Goal: Find contact information: Find contact information

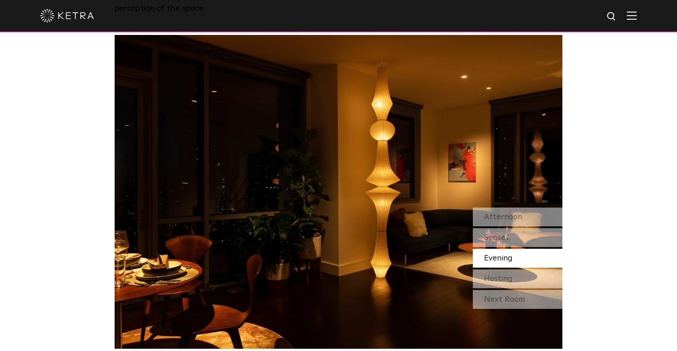
scroll to position [785, 0]
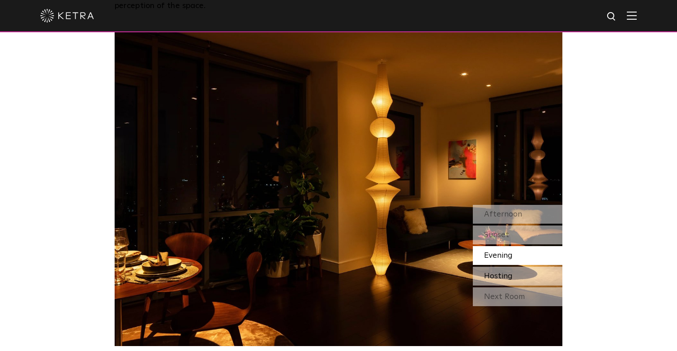
click at [498, 272] on span "Hosting" at bounding box center [498, 276] width 29 height 8
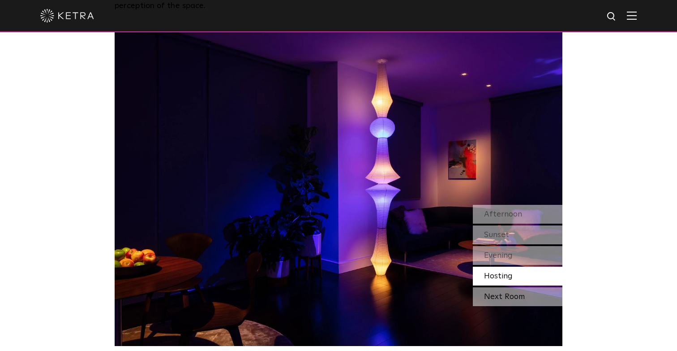
click at [498, 287] on div "Next Room" at bounding box center [518, 296] width 90 height 19
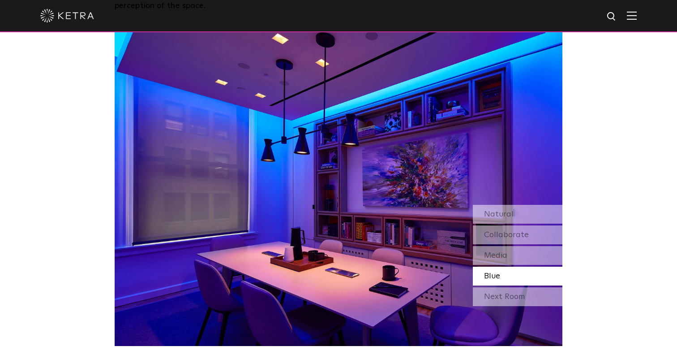
click at [498, 287] on div "Next Room" at bounding box center [518, 296] width 90 height 19
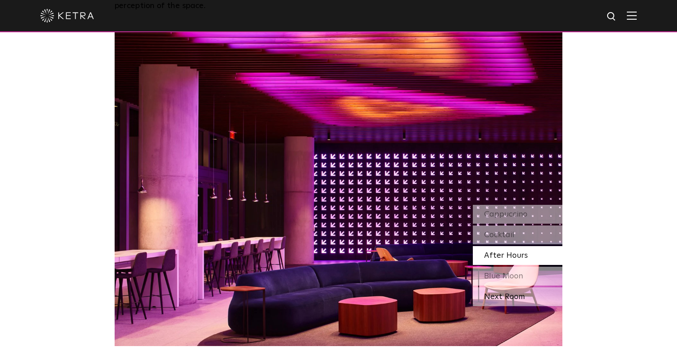
click at [506, 287] on div "Next Room" at bounding box center [518, 296] width 90 height 19
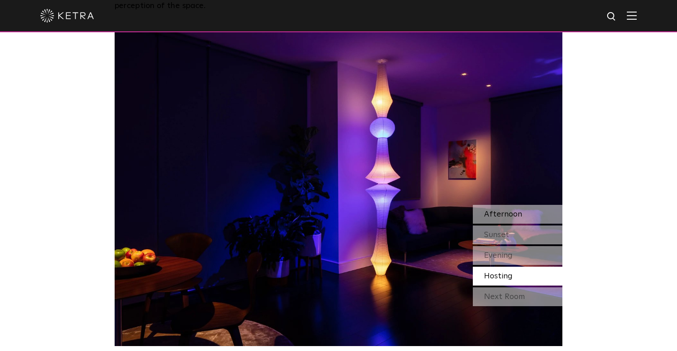
click at [511, 210] on span "Afternoon" at bounding box center [503, 214] width 38 height 8
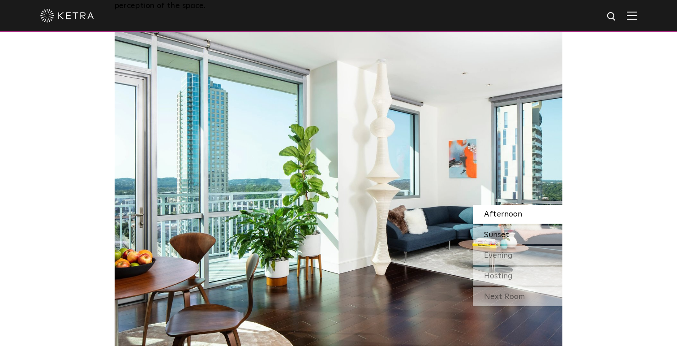
click at [506, 231] on span "Sunset" at bounding box center [496, 235] width 25 height 8
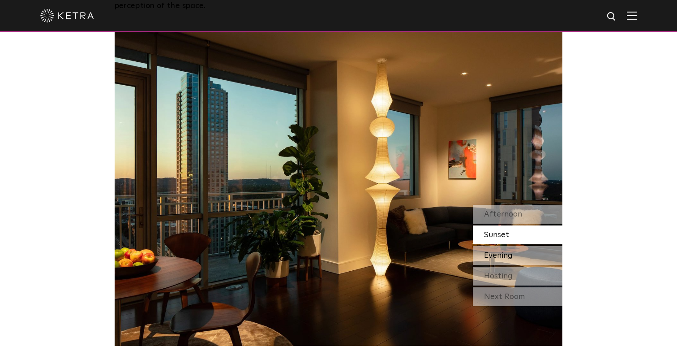
click at [506, 251] on span "Evening" at bounding box center [498, 255] width 29 height 8
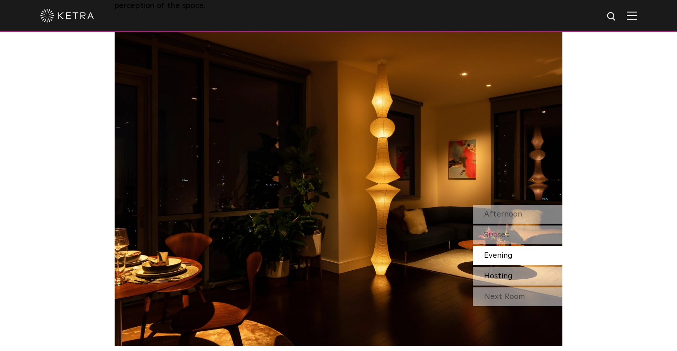
click at [491, 272] on span "Hosting" at bounding box center [498, 276] width 29 height 8
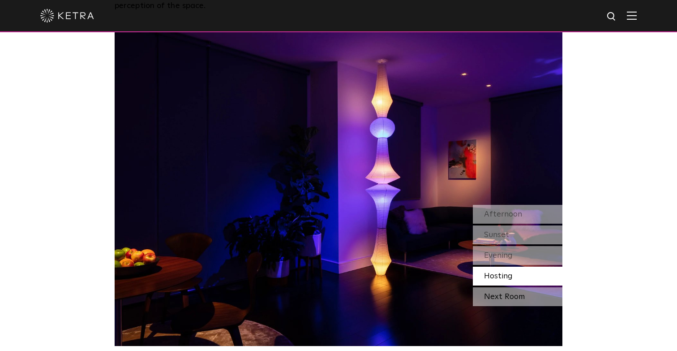
click at [501, 287] on div "Next Room" at bounding box center [518, 296] width 90 height 19
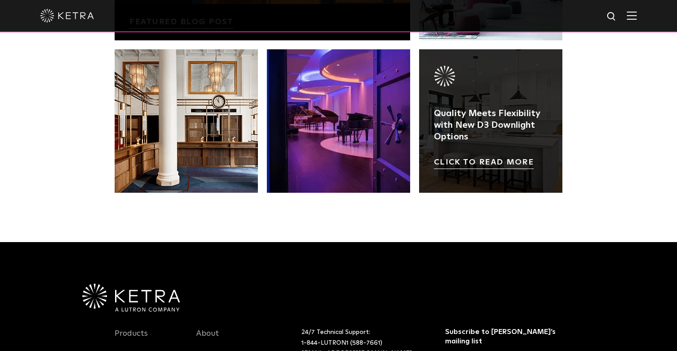
scroll to position [1882, 0]
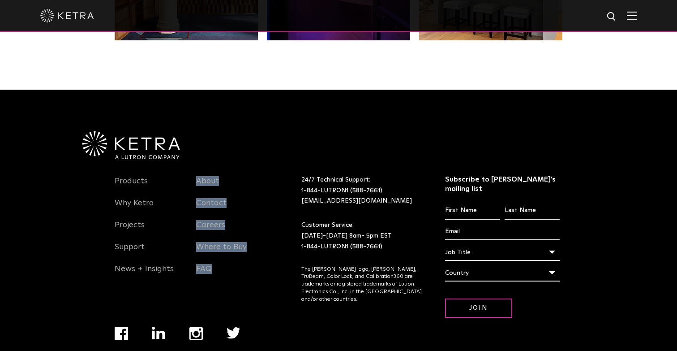
drag, startPoint x: 272, startPoint y: 139, endPoint x: 263, endPoint y: 266, distance: 126.6
click at [263, 266] on div "Products Why [PERSON_NAME] Projects Support News + Insights About Contact Caree…" at bounding box center [339, 260] width 448 height 203
drag, startPoint x: 359, startPoint y: 276, endPoint x: 368, endPoint y: 277, distance: 9.0
click at [368, 277] on div "24/7 Technical Support: 1-844-LUTRON1 (588-7661) [EMAIL_ADDRESS][DOMAIN_NAME] C…" at bounding box center [373, 257] width 144 height 165
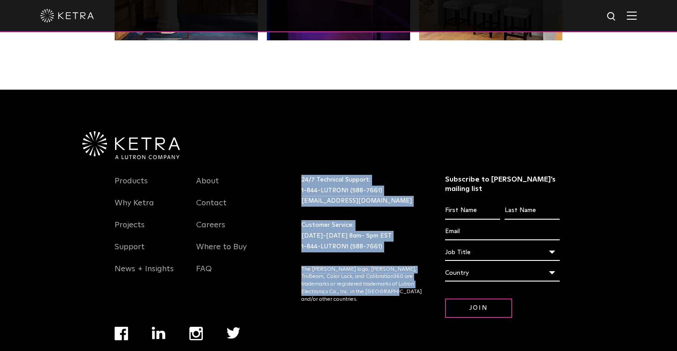
drag, startPoint x: 368, startPoint y: 277, endPoint x: 299, endPoint y: 153, distance: 142.0
click at [301, 175] on div "24/7 Technical Support: 1-844-LUTRON1 (588-7661) [EMAIL_ADDRESS][DOMAIN_NAME] C…" at bounding box center [373, 257] width 144 height 165
click at [299, 175] on div "24/7 Technical Support: 1-844-LUTRON1 (588-7661) [EMAIL_ADDRESS][DOMAIN_NAME]" at bounding box center [362, 191] width 135 height 32
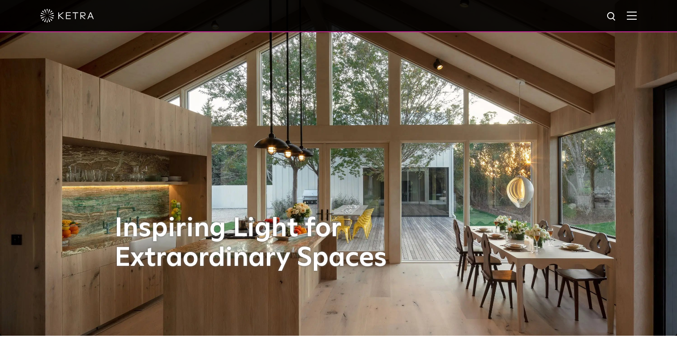
scroll to position [0, 0]
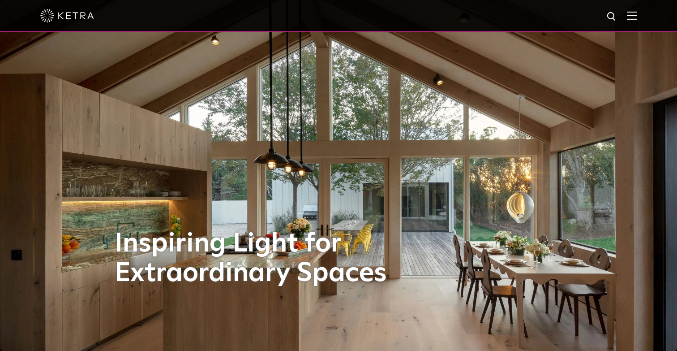
drag, startPoint x: 120, startPoint y: 125, endPoint x: 322, endPoint y: 2, distance: 235.8
